Goal: Task Accomplishment & Management: Use online tool/utility

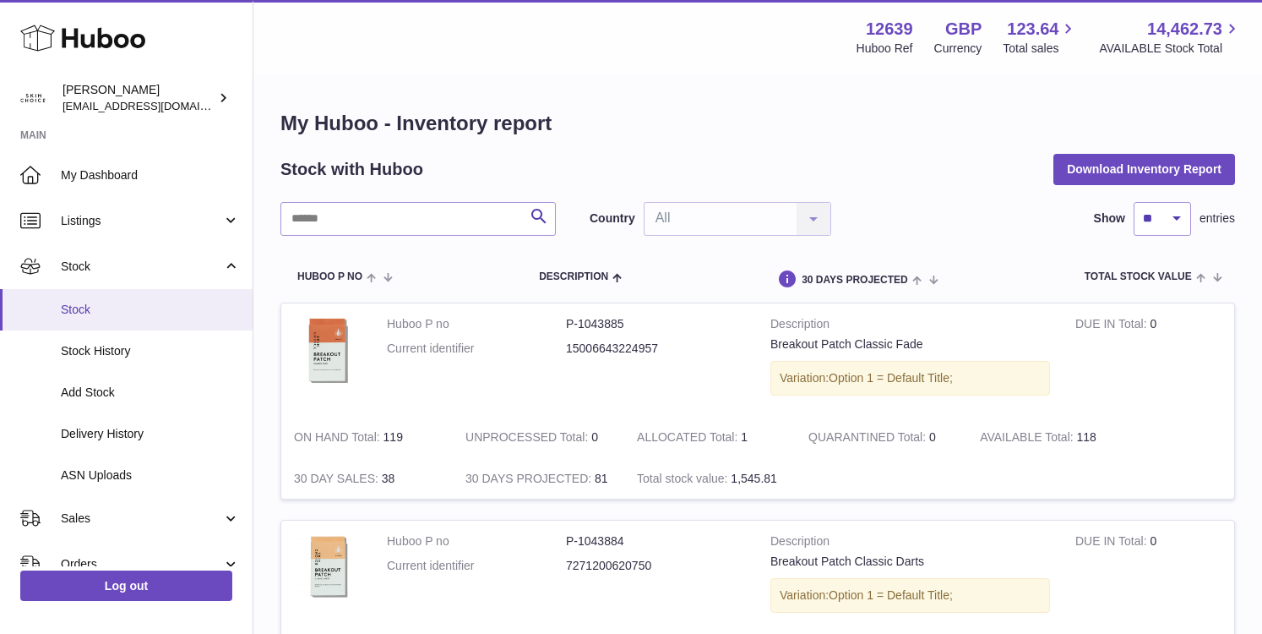
scroll to position [25, 0]
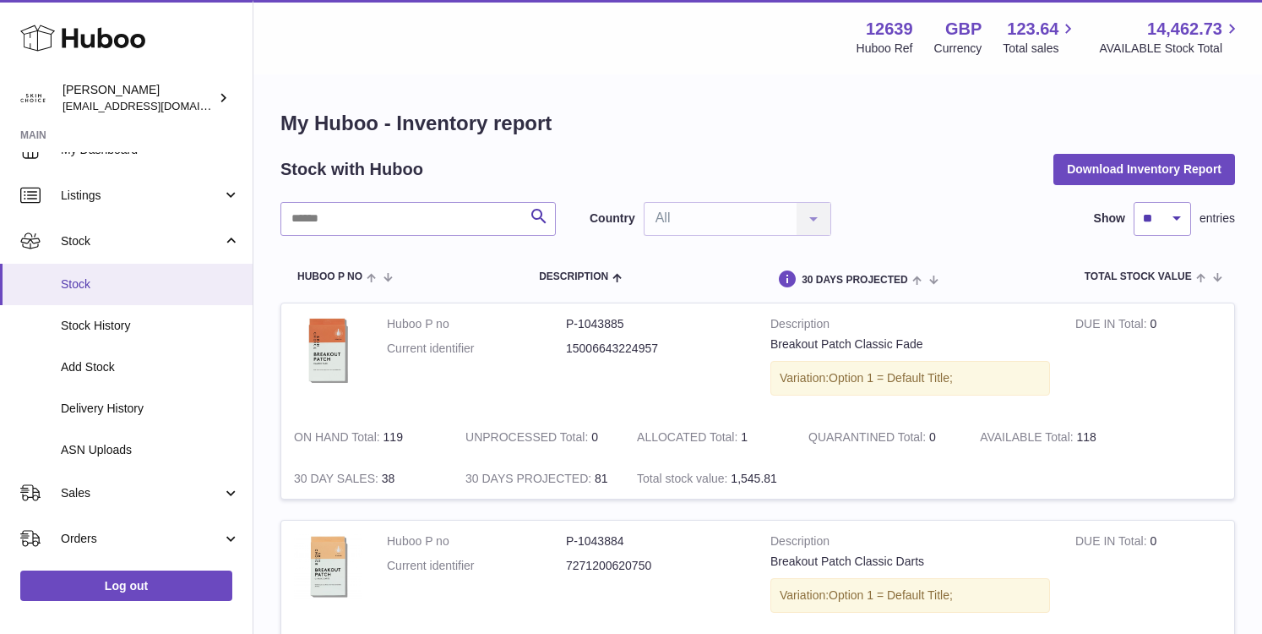
click at [143, 289] on span "Stock" at bounding box center [150, 284] width 179 height 16
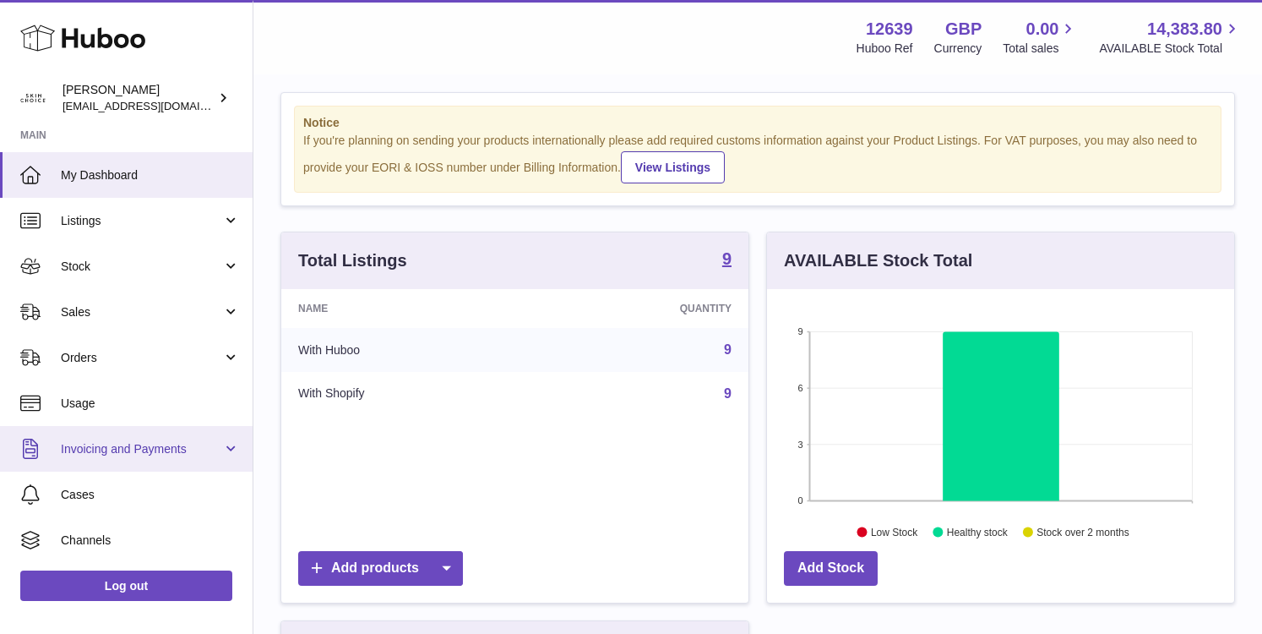
scroll to position [6, 0]
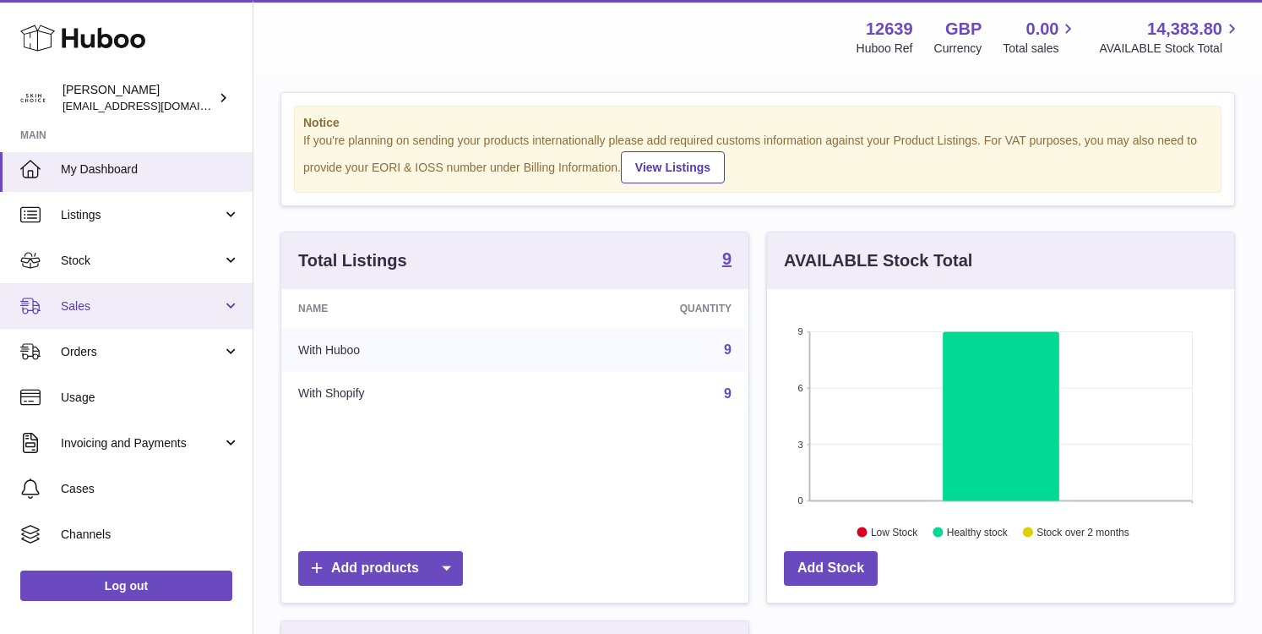
click at [193, 314] on link "Sales" at bounding box center [126, 306] width 253 height 46
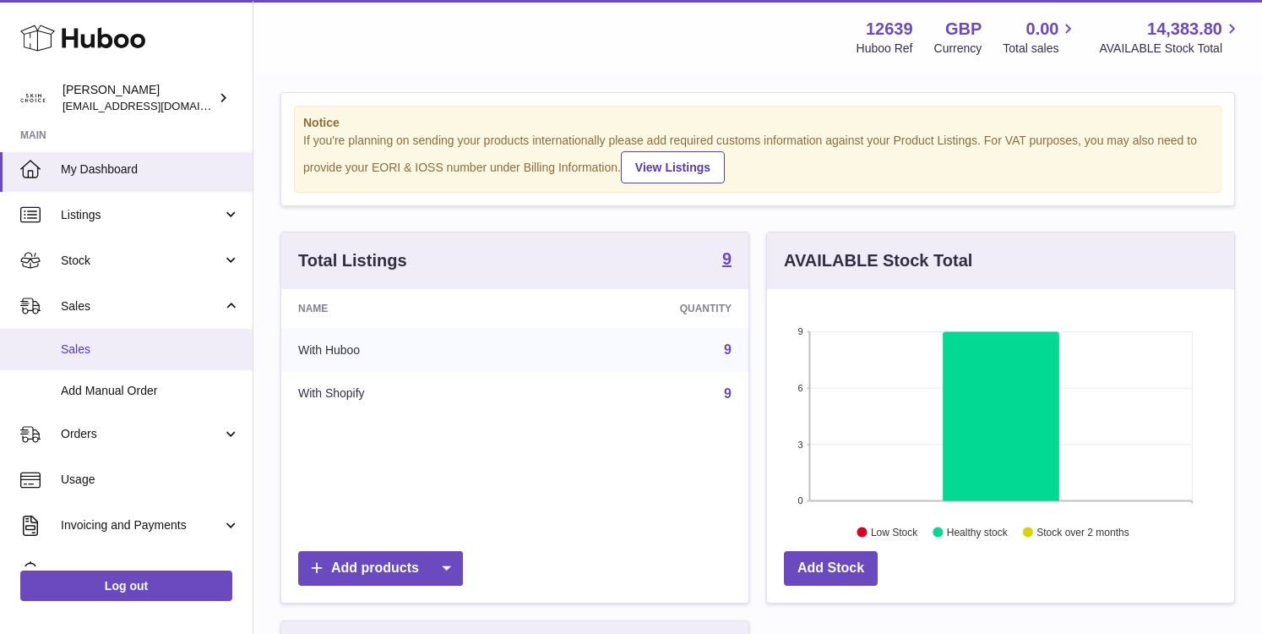
click at [193, 336] on link "Sales" at bounding box center [126, 349] width 253 height 41
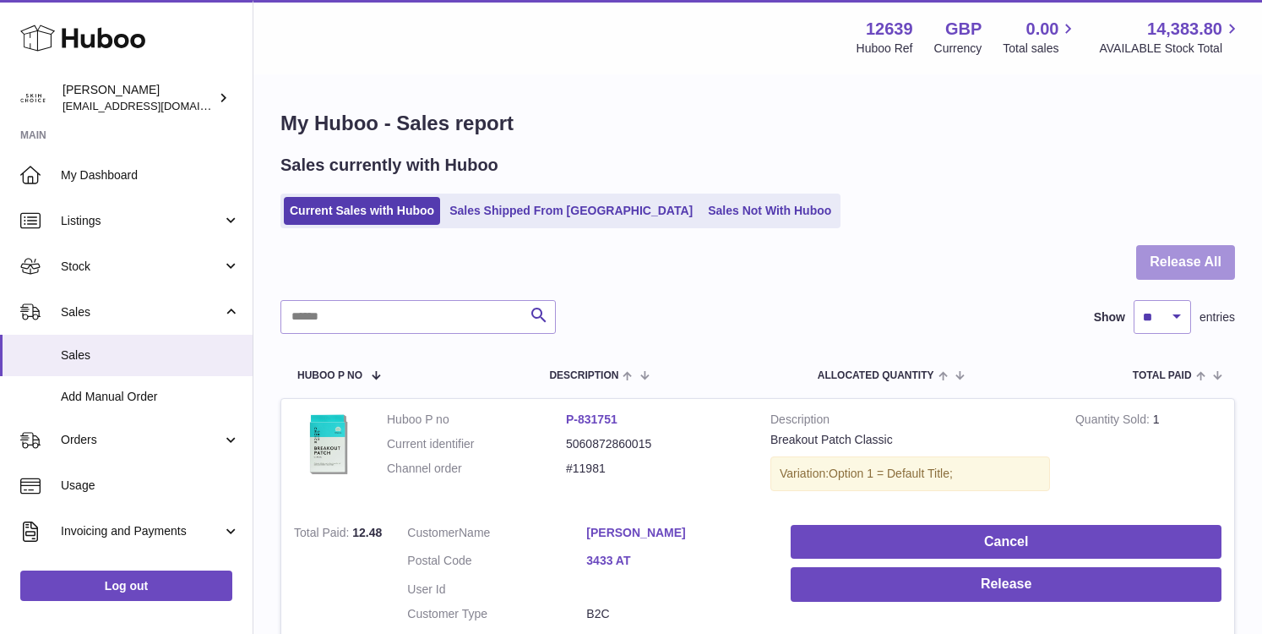
click at [1151, 267] on button "Release All" at bounding box center [1185, 262] width 99 height 35
